Goal: Information Seeking & Learning: Understand process/instructions

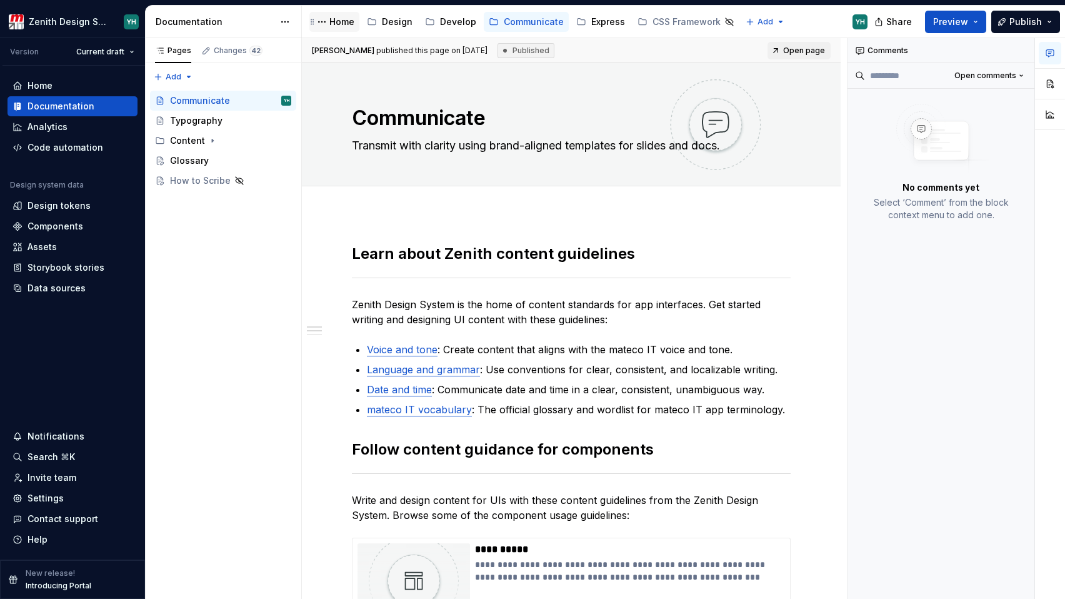
click at [334, 21] on div "Home" at bounding box center [341, 22] width 25 height 12
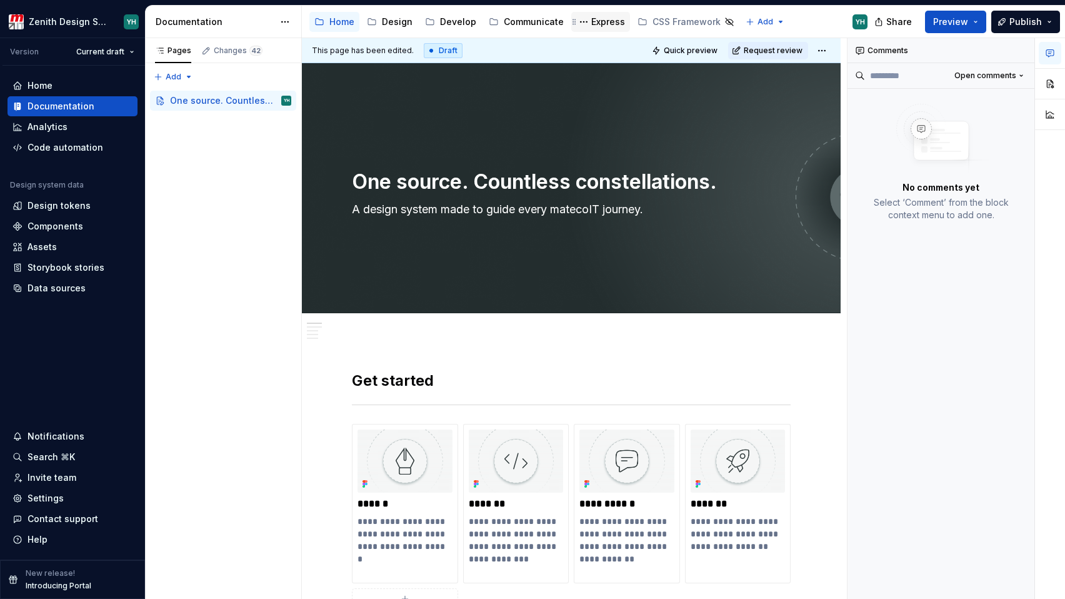
click at [599, 22] on div "Express" at bounding box center [608, 22] width 34 height 12
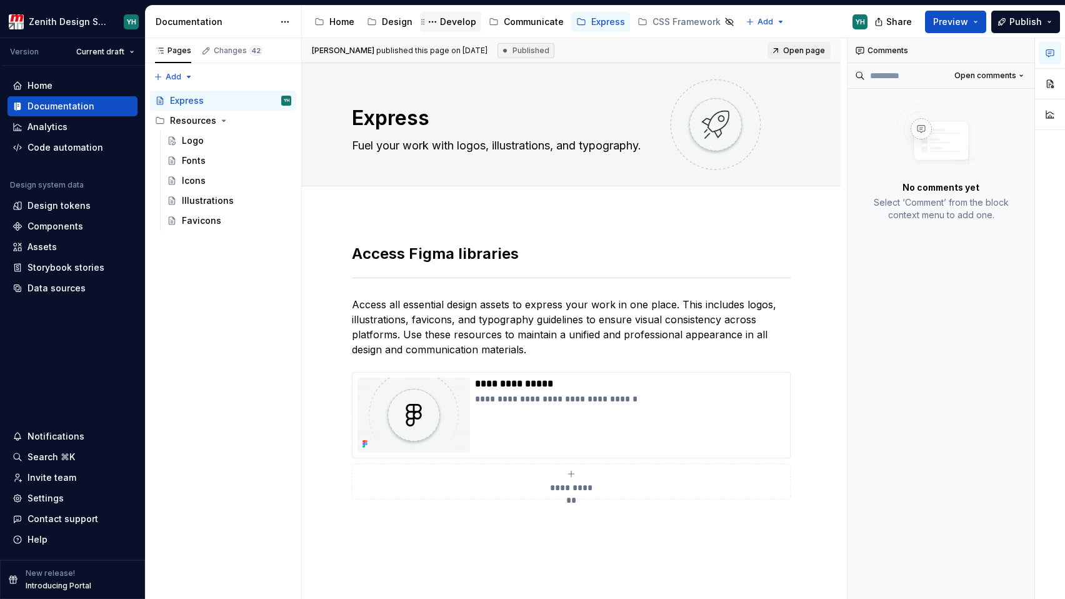
click at [448, 21] on div "Develop" at bounding box center [458, 22] width 36 height 12
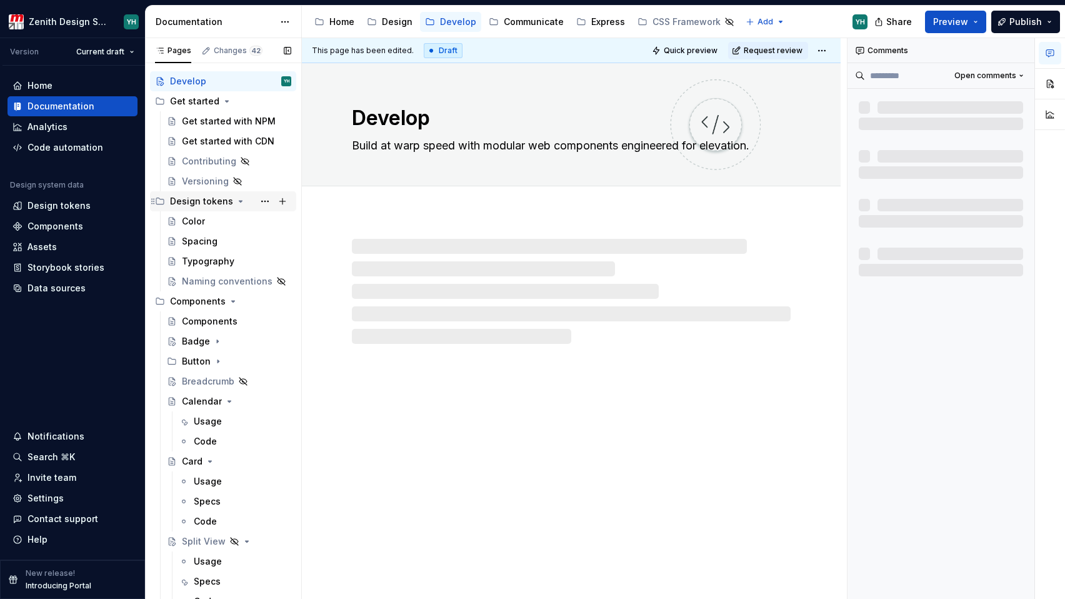
scroll to position [20, 0]
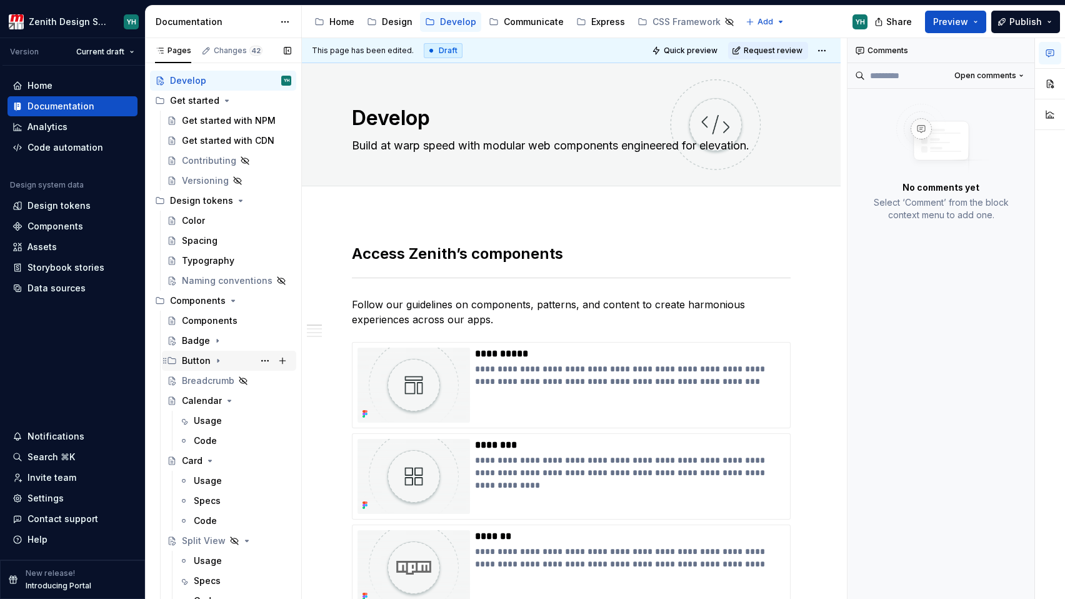
click at [190, 357] on div "Button" at bounding box center [196, 360] width 29 height 12
click at [212, 404] on div "Usage" at bounding box center [220, 400] width 28 height 12
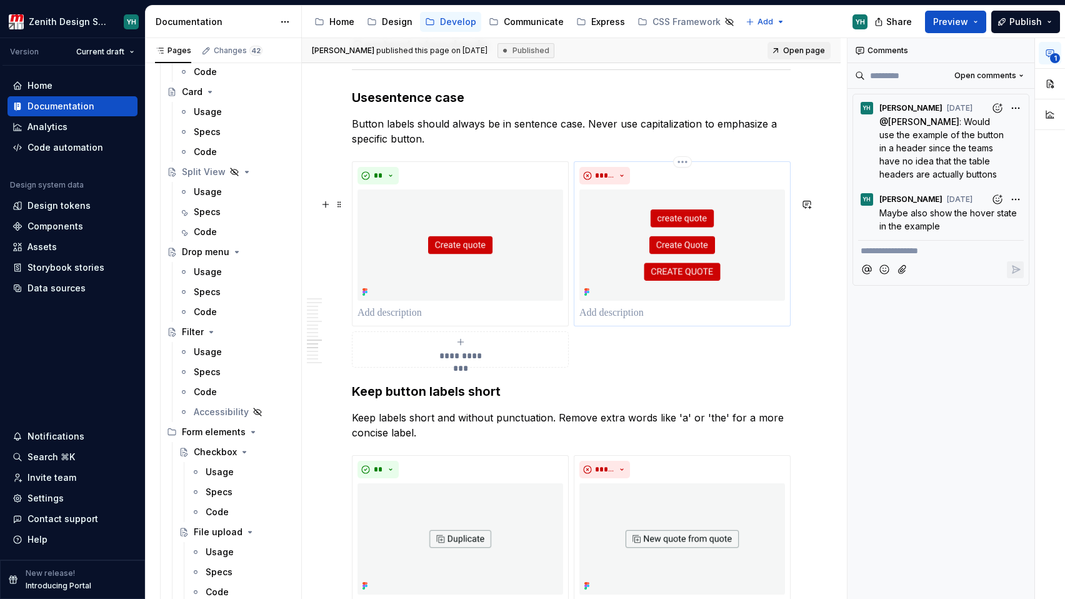
scroll to position [3154, 0]
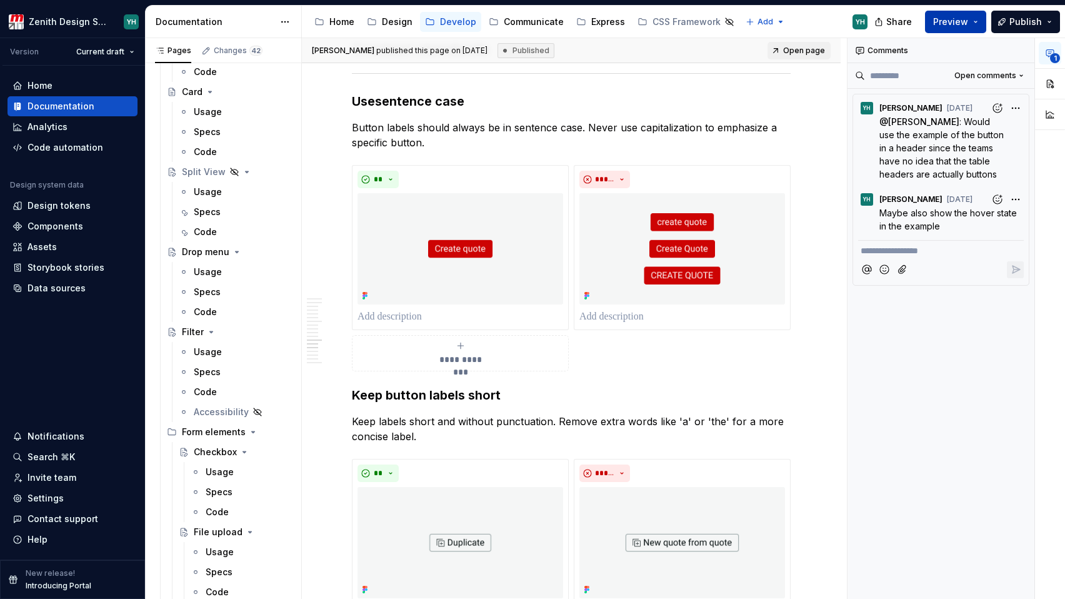
click at [968, 26] on span "Preview" at bounding box center [950, 22] width 35 height 12
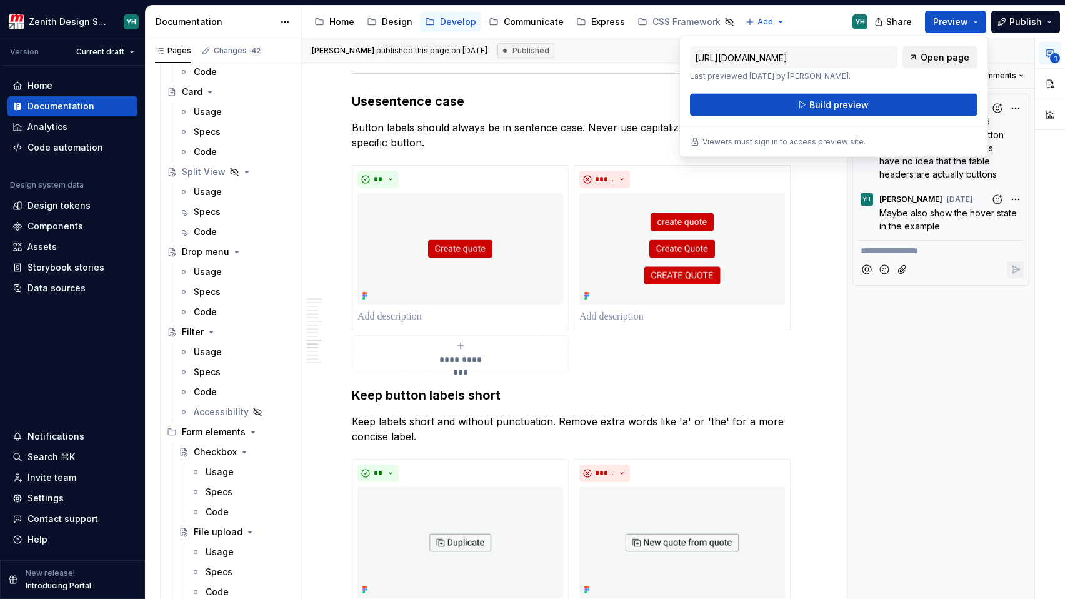
click at [934, 54] on span "Open page" at bounding box center [945, 57] width 49 height 12
click at [561, 110] on h3 "Use sentence case" at bounding box center [571, 100] width 439 height 17
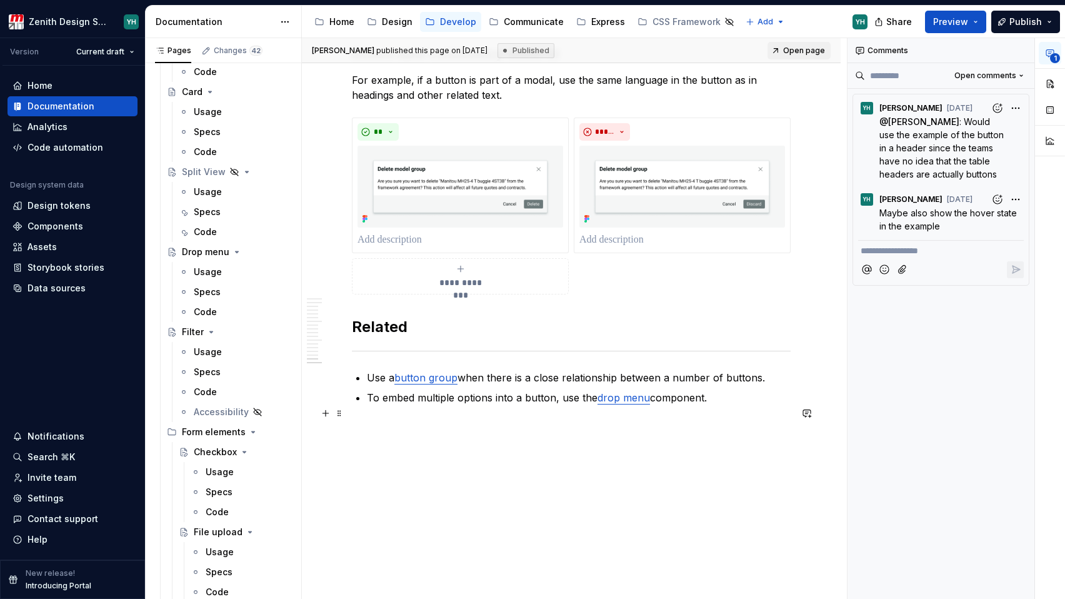
scroll to position [4407, 0]
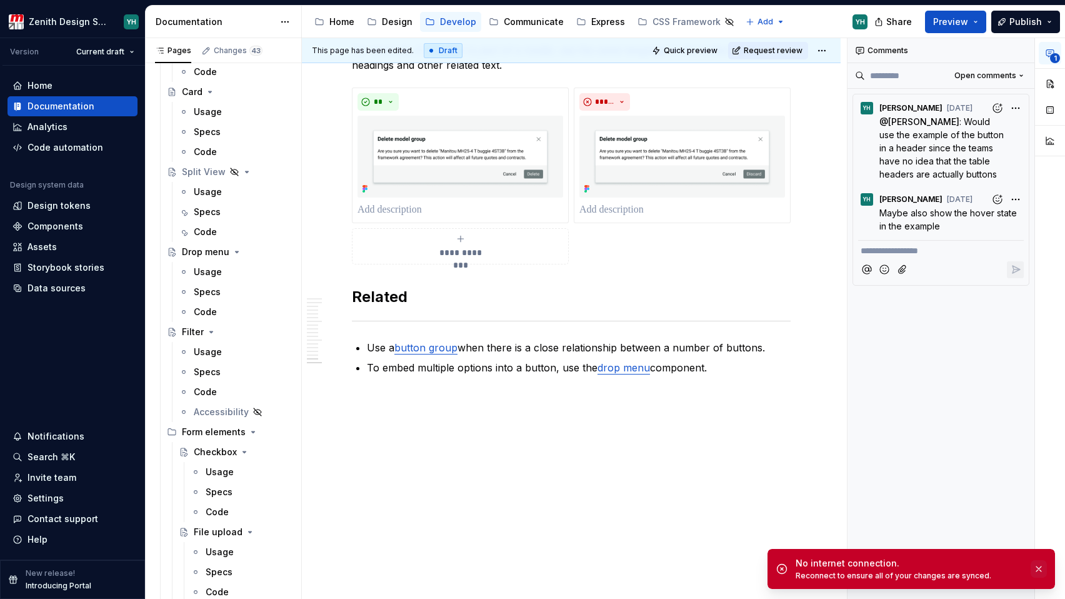
click at [1045, 571] on button "button" at bounding box center [1039, 568] width 16 height 17
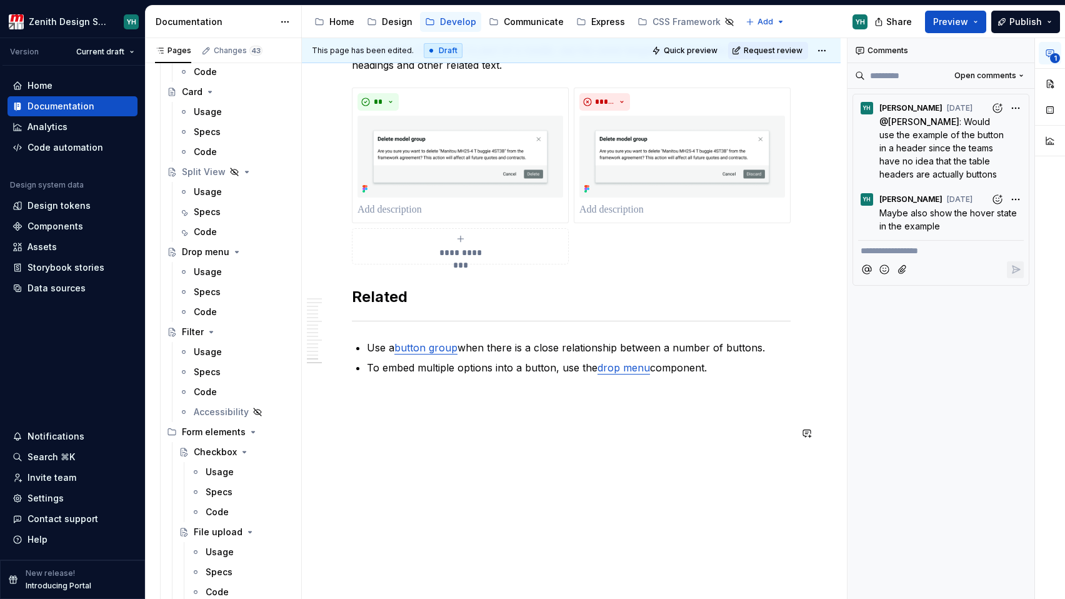
type textarea "*"
